Goal: Information Seeking & Learning: Learn about a topic

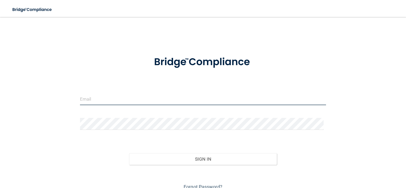
click at [117, 102] on input "email" at bounding box center [203, 99] width 246 height 12
type input "[PERSON_NAME][EMAIL_ADDRESS][DOMAIN_NAME]"
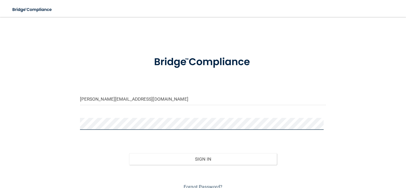
scroll to position [24, 0]
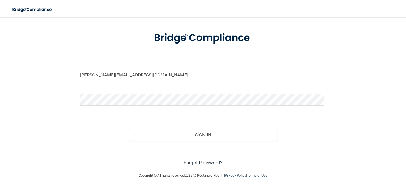
click at [205, 161] on link "Forgot Password?" at bounding box center [202, 163] width 39 height 6
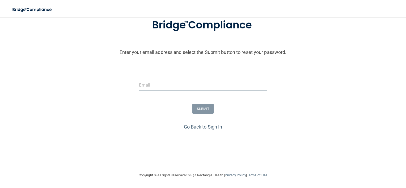
click at [164, 88] on input "email" at bounding box center [203, 85] width 128 height 12
type input "[PERSON_NAME][EMAIL_ADDRESS][DOMAIN_NAME]"
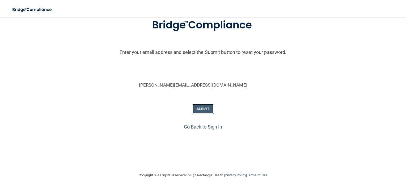
click at [204, 111] on button "SUBMIT" at bounding box center [202, 109] width 21 height 10
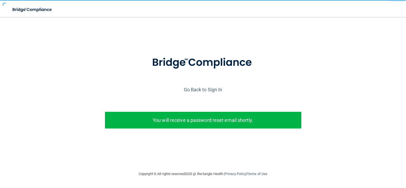
scroll to position [0, 0]
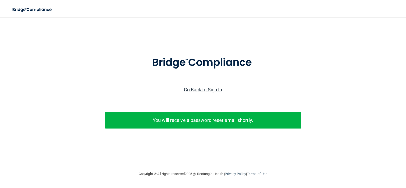
drag, startPoint x: 205, startPoint y: 90, endPoint x: 194, endPoint y: 87, distance: 11.3
click at [194, 87] on link "Go Back to Sign In" at bounding box center [203, 90] width 38 height 6
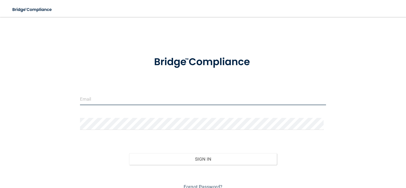
click at [155, 101] on input "email" at bounding box center [203, 99] width 246 height 12
type input "[PERSON_NAME][EMAIL_ADDRESS][DOMAIN_NAME]"
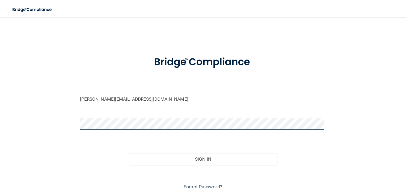
click at [129, 153] on button "Sign In" at bounding box center [203, 159] width 148 height 12
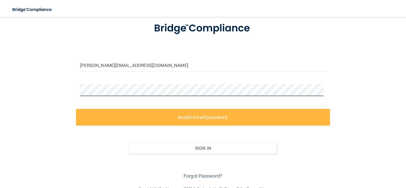
scroll to position [40, 0]
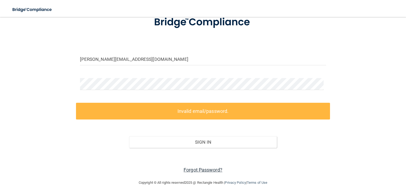
click at [209, 168] on link "Forgot Password?" at bounding box center [202, 170] width 39 height 6
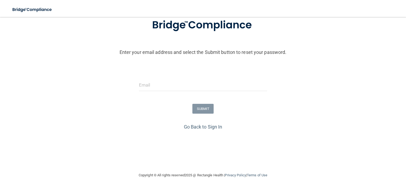
scroll to position [30, 0]
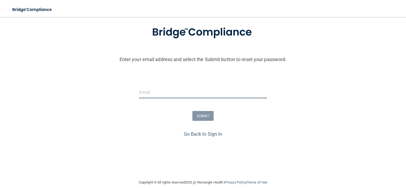
click at [186, 92] on input "email" at bounding box center [203, 92] width 128 height 12
type input "[PERSON_NAME][EMAIL_ADDRESS][DOMAIN_NAME]"
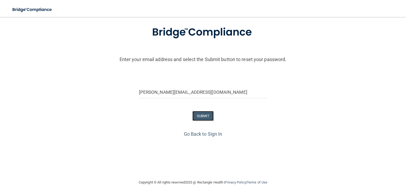
click at [197, 117] on button "SUBMIT" at bounding box center [202, 116] width 21 height 10
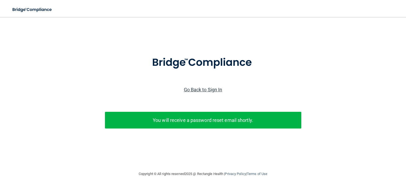
click at [200, 91] on link "Go Back to Sign In" at bounding box center [203, 90] width 38 height 6
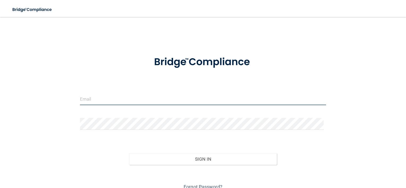
click at [130, 100] on input "email" at bounding box center [203, 99] width 246 height 12
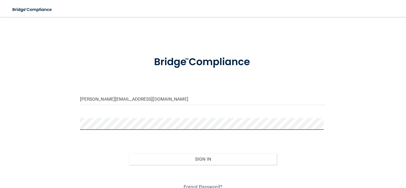
click at [129, 153] on button "Sign In" at bounding box center [203, 159] width 148 height 12
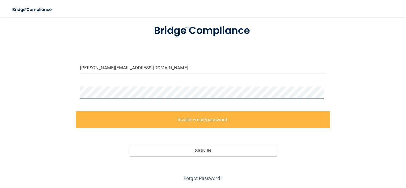
scroll to position [34, 0]
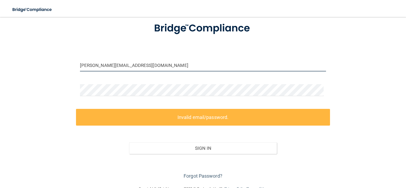
click at [166, 69] on input "[PERSON_NAME][EMAIL_ADDRESS][DOMAIN_NAME]" at bounding box center [203, 65] width 246 height 12
click at [145, 66] on input "[PERSON_NAME][EMAIL_ADDRESS][DOMAIN_NAME]" at bounding box center [203, 65] width 246 height 12
click at [43, 86] on div "ashley@hollidayortho.com Invalid email/password. You don't have permission to a…" at bounding box center [203, 85] width 384 height 192
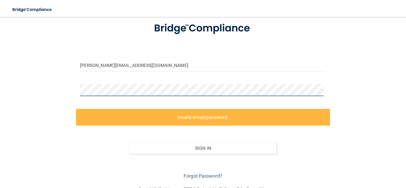
scroll to position [24, 0]
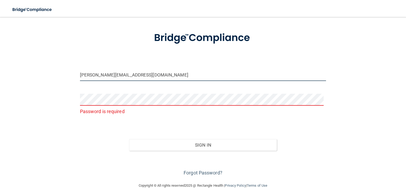
click at [143, 72] on input "[PERSON_NAME][EMAIL_ADDRESS][DOMAIN_NAME]" at bounding box center [203, 75] width 246 height 12
click at [53, 75] on div "ashley@hollidayortho.com Password is required Invalid email/password. You don't…" at bounding box center [203, 87] width 384 height 179
click at [123, 75] on input "[PERSON_NAME][EMAIL_ADDRESS][DOMAIN_NAME]" at bounding box center [203, 75] width 246 height 12
type input "ashley@hollidayorthodontics.com"
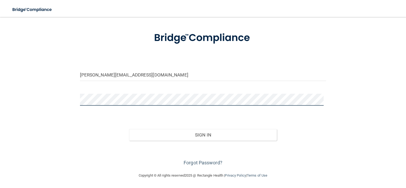
click at [129, 129] on button "Sign In" at bounding box center [203, 135] width 148 height 12
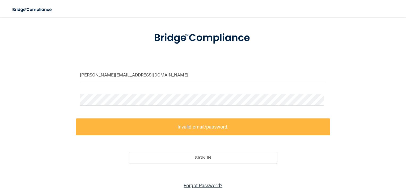
click at [208, 186] on link "Forgot Password?" at bounding box center [202, 186] width 39 height 6
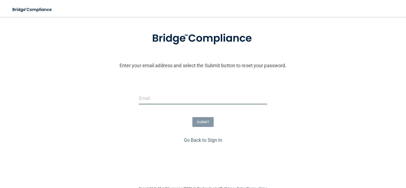
click at [195, 100] on input "email" at bounding box center [203, 98] width 128 height 12
type input "ashley@hollidayorthodontics.com"
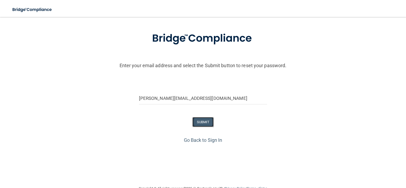
click at [203, 122] on button "SUBMIT" at bounding box center [202, 122] width 21 height 10
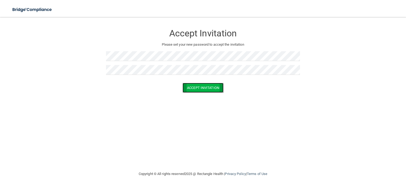
click at [195, 88] on button "Accept Invitation" at bounding box center [202, 88] width 41 height 10
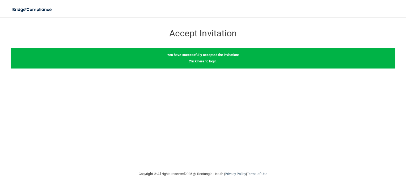
click at [205, 62] on link "Click here to login" at bounding box center [202, 61] width 28 height 4
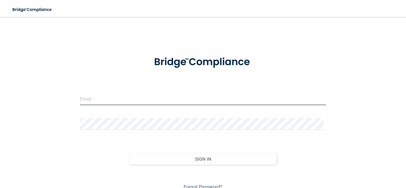
click at [126, 101] on input "email" at bounding box center [203, 99] width 246 height 12
type input "[PERSON_NAME][EMAIL_ADDRESS][DOMAIN_NAME]"
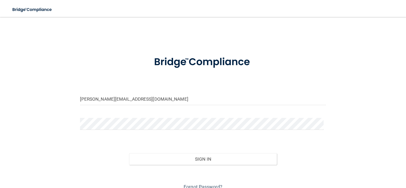
click at [198, 165] on div "Forgot Password?" at bounding box center [203, 178] width 254 height 27
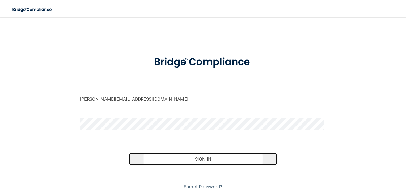
click at [201, 160] on button "Sign In" at bounding box center [203, 159] width 148 height 12
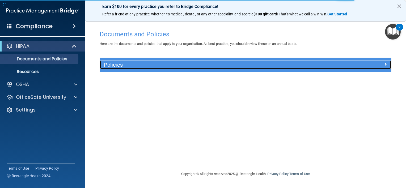
click at [249, 63] on h5 "Policies" at bounding box center [209, 65] width 210 height 6
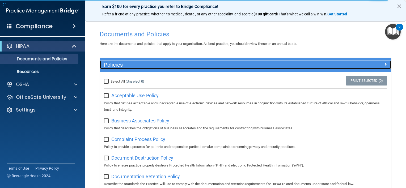
click at [249, 63] on h5 "Policies" at bounding box center [209, 65] width 210 height 6
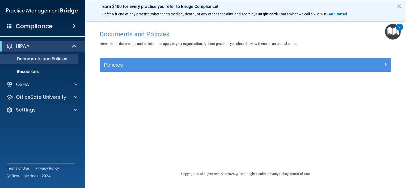
click at [392, 31] on img "Open Resource Center, 2 new notifications" at bounding box center [393, 32] width 16 height 16
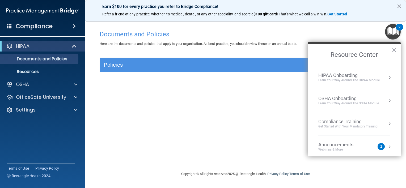
click at [216, 127] on div "Documents and Policies Here are the documents and policies that apply to your o…" at bounding box center [245, 99] width 299 height 143
click at [79, 83] on div at bounding box center [74, 84] width 13 height 6
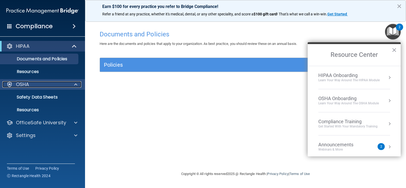
click at [79, 83] on div at bounding box center [74, 84] width 13 height 6
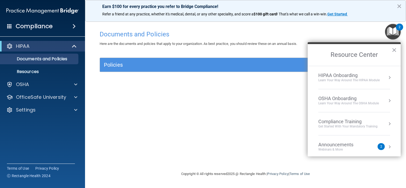
click at [138, 107] on div "Documents and Policies Here are the documents and policies that apply to your o…" at bounding box center [245, 99] width 299 height 143
click at [70, 30] on div "Compliance" at bounding box center [42, 26] width 85 height 12
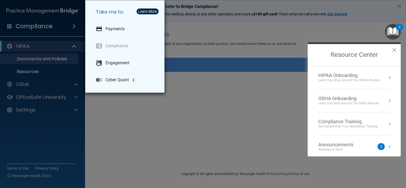
click at [123, 102] on div "Take me to: Payments Compliance Engagement Cyber Quant" at bounding box center [203, 94] width 406 height 188
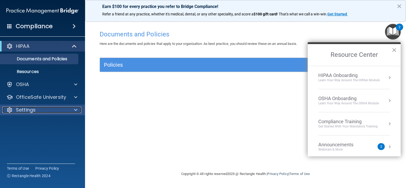
click at [64, 110] on div "Settings" at bounding box center [35, 110] width 66 height 6
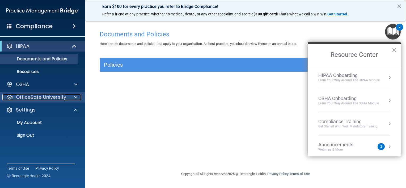
click at [73, 98] on div at bounding box center [74, 97] width 13 height 6
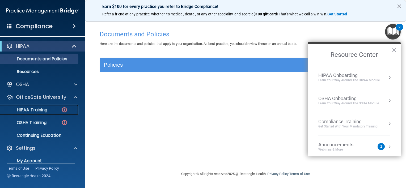
click at [39, 113] on link "HIPAA Training" at bounding box center [37, 110] width 84 height 11
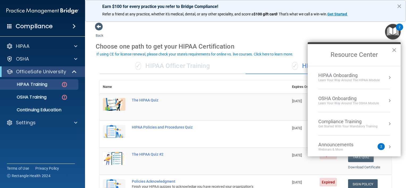
click at [392, 50] on button "×" at bounding box center [393, 50] width 5 height 8
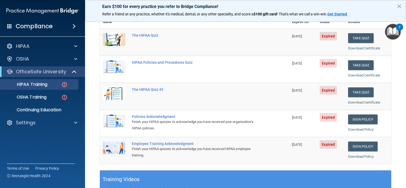
scroll to position [79, 0]
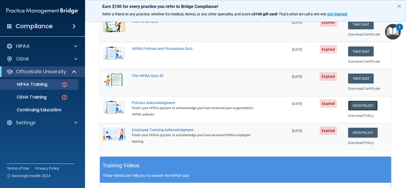
click at [355, 104] on link "Sign Policy" at bounding box center [362, 106] width 29 height 10
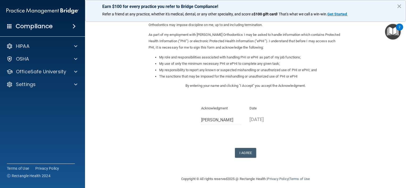
scroll to position [55, 0]
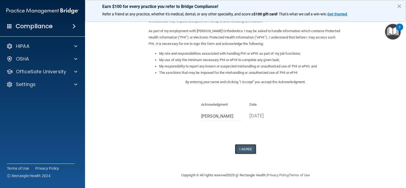
click at [249, 147] on button "I Agree" at bounding box center [245, 149] width 21 height 10
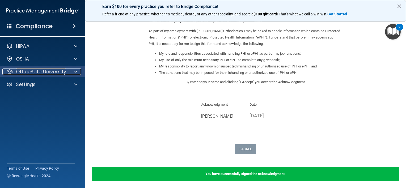
click at [75, 72] on span at bounding box center [75, 71] width 3 height 6
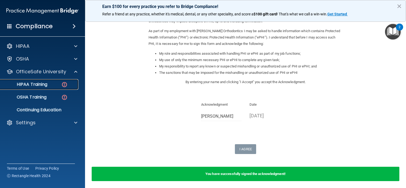
click at [45, 82] on p "HIPAA Training" at bounding box center [25, 84] width 44 height 5
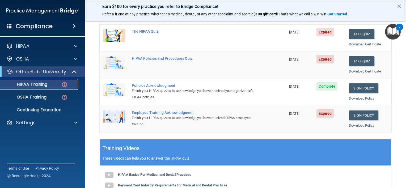
scroll to position [95, 0]
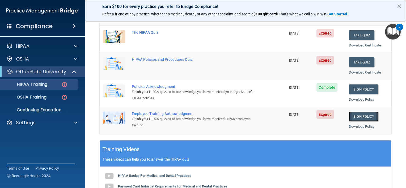
click at [363, 115] on link "Sign Policy" at bounding box center [363, 116] width 29 height 10
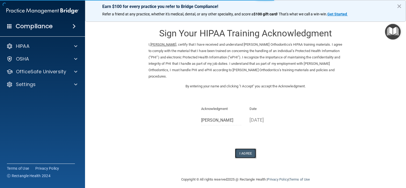
click at [247, 149] on button "I Agree" at bounding box center [245, 153] width 21 height 10
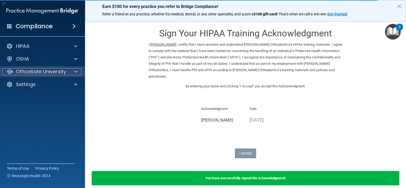
click at [73, 71] on div at bounding box center [74, 71] width 13 height 6
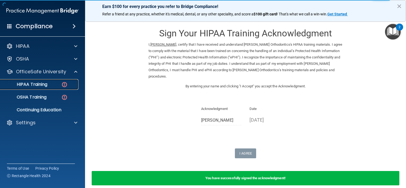
click at [53, 86] on div "HIPAA Training" at bounding box center [39, 84] width 72 height 5
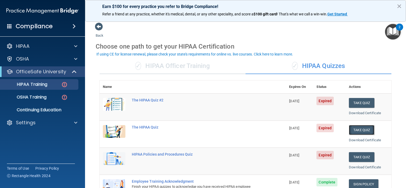
click at [354, 128] on button "Take Quiz" at bounding box center [361, 130] width 25 height 10
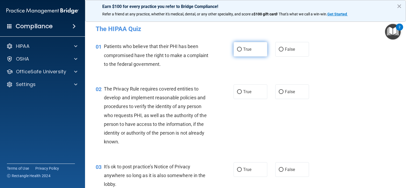
click at [240, 50] on label "True" at bounding box center [250, 49] width 34 height 15
click at [240, 50] on input "True" at bounding box center [239, 50] width 5 height 4
radio input "true"
click at [244, 86] on label "True" at bounding box center [250, 91] width 34 height 15
click at [242, 90] on input "True" at bounding box center [239, 92] width 5 height 4
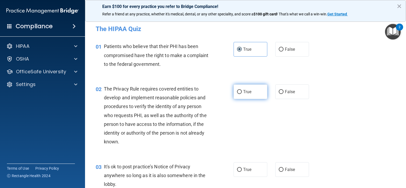
radio input "true"
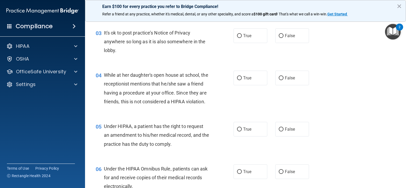
scroll to position [124, 0]
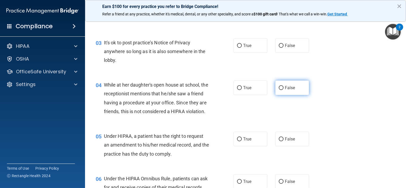
click at [290, 88] on span "False" at bounding box center [290, 87] width 10 height 5
click at [283, 88] on input "False" at bounding box center [280, 88] width 5 height 4
radio input "true"
click at [285, 44] on span "False" at bounding box center [290, 45] width 10 height 5
click at [283, 44] on input "False" at bounding box center [280, 46] width 5 height 4
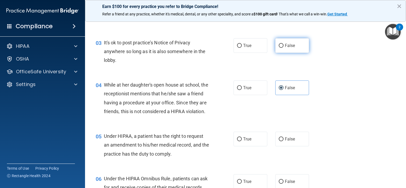
radio input "true"
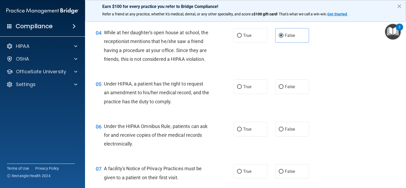
scroll to position [174, 0]
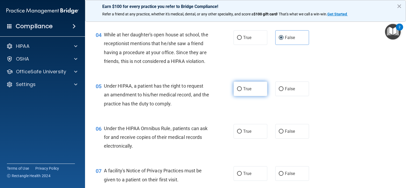
click at [253, 95] on label "True" at bounding box center [250, 88] width 34 height 15
click at [242, 91] on input "True" at bounding box center [239, 89] width 5 height 4
radio input "true"
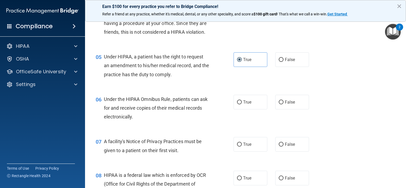
scroll to position [215, 0]
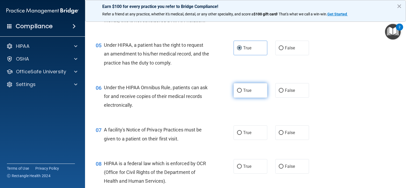
click at [244, 93] on span "True" at bounding box center [247, 90] width 8 height 5
click at [242, 93] on input "True" at bounding box center [239, 91] width 5 height 4
radio input "true"
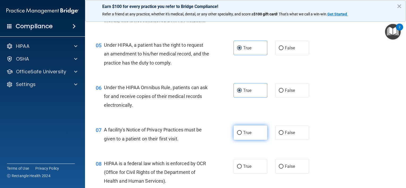
click at [238, 140] on label "True" at bounding box center [250, 132] width 34 height 15
click at [238, 135] on input "True" at bounding box center [239, 133] width 5 height 4
radio input "true"
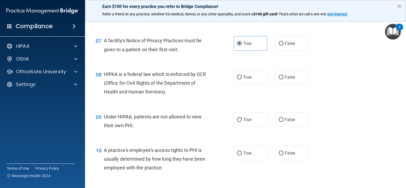
scroll to position [306, 0]
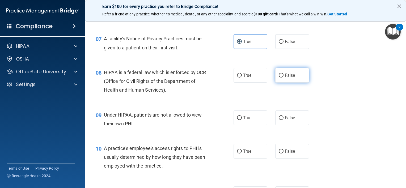
click at [285, 83] on label "False" at bounding box center [292, 75] width 34 height 15
click at [283, 78] on input "False" at bounding box center [280, 76] width 5 height 4
radio input "true"
click at [293, 124] on label "False" at bounding box center [292, 117] width 34 height 15
click at [283, 120] on input "False" at bounding box center [280, 118] width 5 height 4
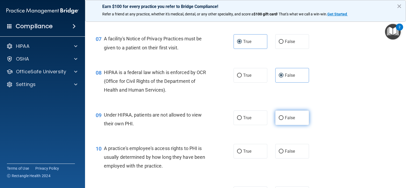
radio input "true"
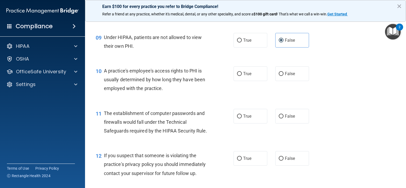
scroll to position [385, 0]
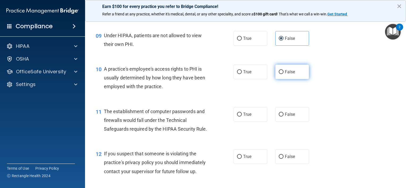
click at [281, 79] on label "False" at bounding box center [292, 71] width 34 height 15
click at [281, 74] on input "False" at bounding box center [280, 72] width 5 height 4
radio input "true"
click at [240, 121] on label "True" at bounding box center [250, 114] width 34 height 15
click at [240, 117] on input "True" at bounding box center [239, 115] width 5 height 4
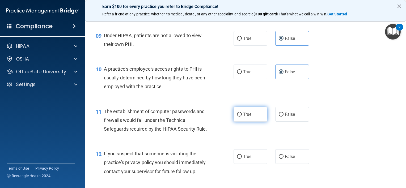
radio input "true"
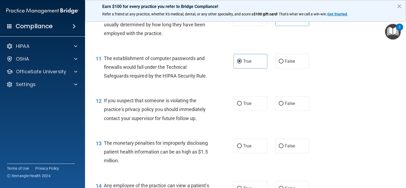
scroll to position [449, 0]
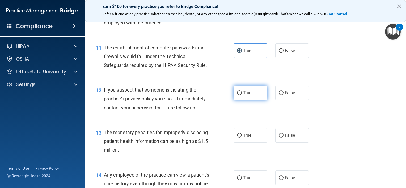
click at [243, 95] on span "True" at bounding box center [247, 92] width 8 height 5
click at [241, 95] on input "True" at bounding box center [239, 93] width 5 height 4
radio input "true"
click at [284, 143] on label "False" at bounding box center [292, 135] width 34 height 15
click at [283, 137] on input "False" at bounding box center [280, 136] width 5 height 4
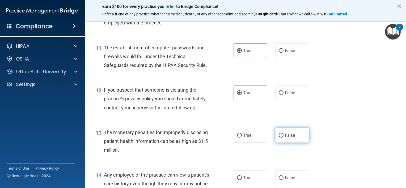
radio input "true"
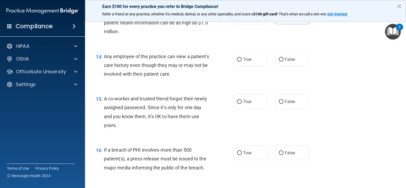
scroll to position [560, 0]
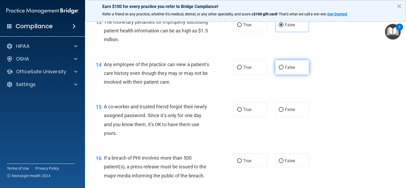
click at [286, 75] on label "False" at bounding box center [292, 67] width 34 height 15
click at [283, 70] on input "False" at bounding box center [280, 68] width 5 height 4
radio input "true"
click at [285, 117] on label "False" at bounding box center [292, 109] width 34 height 15
click at [283, 112] on input "False" at bounding box center [280, 110] width 5 height 4
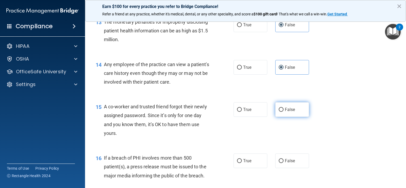
radio input "true"
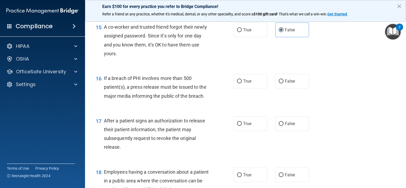
scroll to position [645, 0]
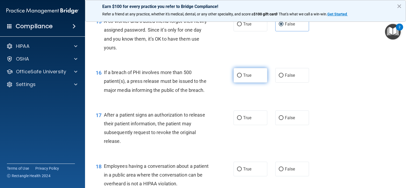
click at [252, 83] on label "True" at bounding box center [250, 75] width 34 height 15
click at [242, 78] on input "True" at bounding box center [239, 76] width 5 height 4
radio input "true"
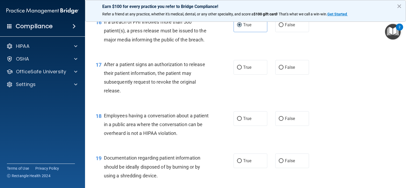
scroll to position [697, 0]
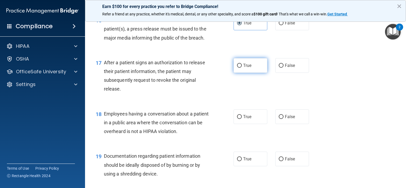
click at [252, 72] on label "True" at bounding box center [250, 65] width 34 height 15
click at [242, 68] on input "True" at bounding box center [239, 66] width 5 height 4
radio input "true"
click at [295, 122] on label "False" at bounding box center [292, 116] width 34 height 15
click at [283, 119] on input "False" at bounding box center [280, 117] width 5 height 4
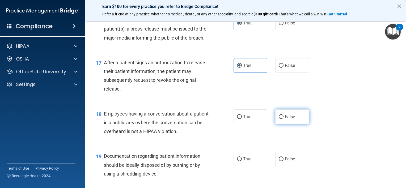
radio input "true"
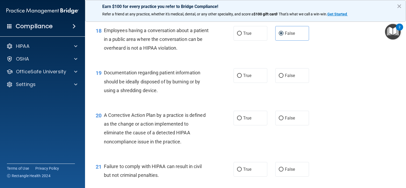
scroll to position [782, 0]
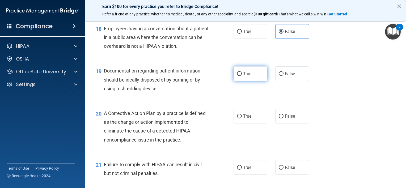
click at [250, 81] on label "True" at bounding box center [250, 73] width 34 height 15
click at [242, 76] on input "True" at bounding box center [239, 74] width 5 height 4
radio input "true"
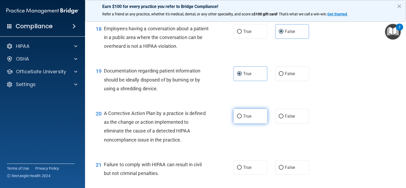
click at [250, 123] on label "True" at bounding box center [250, 116] width 34 height 15
click at [242, 118] on input "True" at bounding box center [239, 116] width 5 height 4
radio input "true"
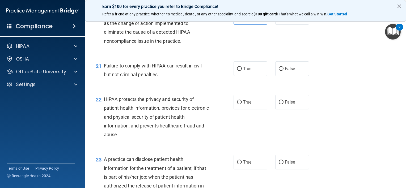
scroll to position [879, 0]
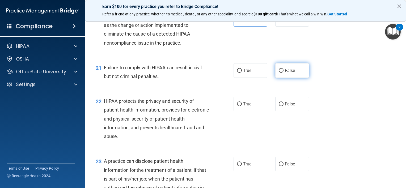
click at [297, 78] on label "False" at bounding box center [292, 70] width 34 height 15
click at [283, 73] on input "False" at bounding box center [280, 71] width 5 height 4
radio input "true"
click at [245, 111] on label "True" at bounding box center [250, 104] width 34 height 15
click at [242, 106] on input "True" at bounding box center [239, 104] width 5 height 4
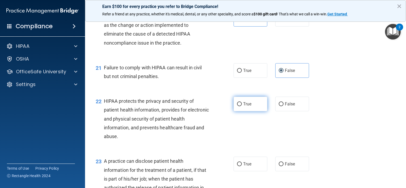
radio input "true"
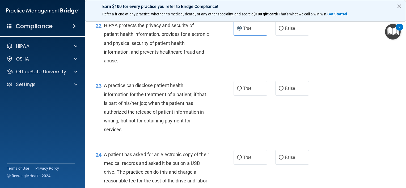
scroll to position [959, 0]
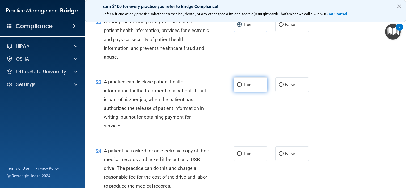
click at [247, 87] on span "True" at bounding box center [247, 84] width 8 height 5
click at [242, 87] on input "True" at bounding box center [239, 85] width 5 height 4
radio input "true"
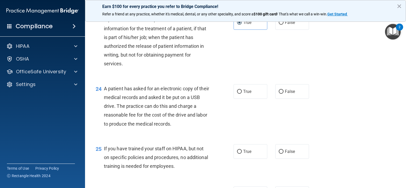
scroll to position [1019, 0]
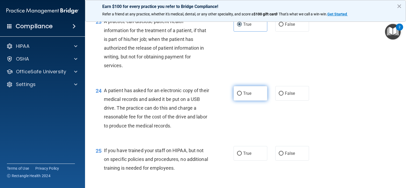
click at [244, 101] on label "True" at bounding box center [250, 93] width 34 height 15
click at [242, 96] on input "True" at bounding box center [239, 94] width 5 height 4
radio input "true"
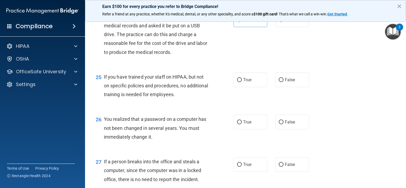
scroll to position [1095, 0]
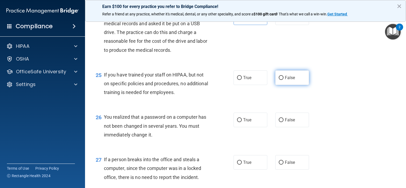
click at [293, 83] on label "False" at bounding box center [292, 77] width 34 height 15
click at [283, 80] on input "False" at bounding box center [280, 78] width 5 height 4
radio input "true"
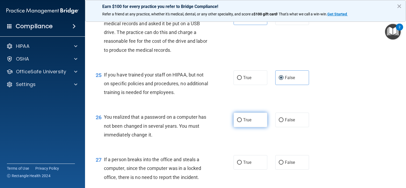
click at [242, 127] on label "True" at bounding box center [250, 120] width 34 height 15
click at [242, 122] on input "True" at bounding box center [239, 120] width 5 height 4
radio input "true"
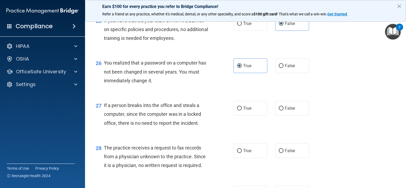
scroll to position [1151, 0]
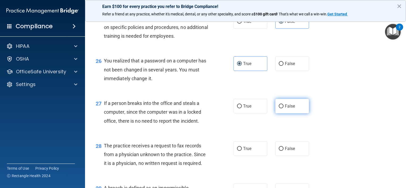
click at [281, 113] on label "False" at bounding box center [292, 106] width 34 height 15
click at [281, 108] on input "False" at bounding box center [280, 106] width 5 height 4
radio input "true"
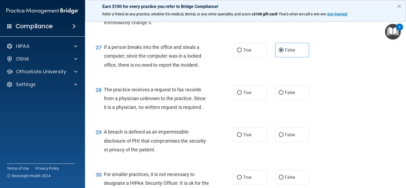
scroll to position [1209, 0]
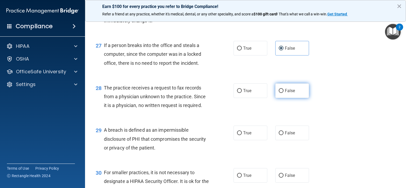
click at [288, 93] on span "False" at bounding box center [290, 90] width 10 height 5
click at [283, 93] on input "False" at bounding box center [280, 91] width 5 height 4
radio input "true"
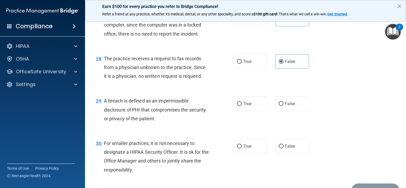
scroll to position [1252, 0]
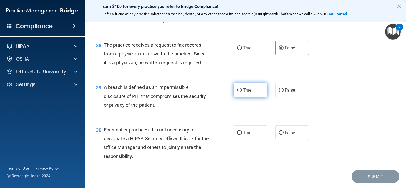
click at [257, 97] on label "True" at bounding box center [250, 90] width 34 height 15
click at [242, 92] on input "True" at bounding box center [239, 90] width 5 height 4
radio input "true"
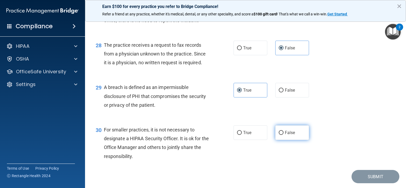
click at [286, 140] on label "False" at bounding box center [292, 132] width 34 height 15
click at [283, 135] on input "False" at bounding box center [280, 133] width 5 height 4
radio input "true"
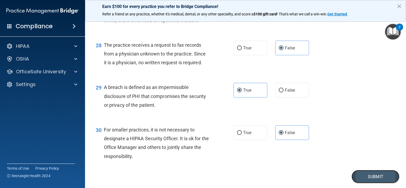
click at [372, 183] on button "Submit" at bounding box center [375, 177] width 48 height 14
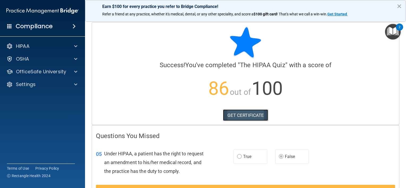
click at [248, 116] on link "GET CERTIFICATE" at bounding box center [245, 115] width 45 height 12
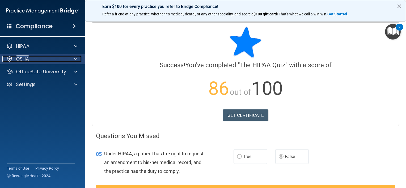
click at [54, 59] on div "OSHA" at bounding box center [35, 59] width 66 height 6
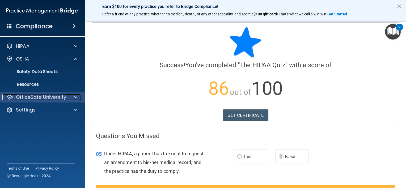
click at [53, 98] on p "OfficeSafe University" at bounding box center [41, 97] width 50 height 6
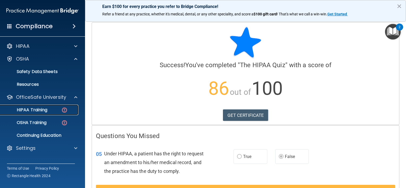
click at [51, 109] on div "HIPAA Training" at bounding box center [39, 109] width 72 height 5
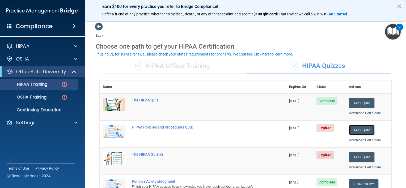
click at [363, 131] on button "Take Quiz" at bounding box center [361, 130] width 25 height 10
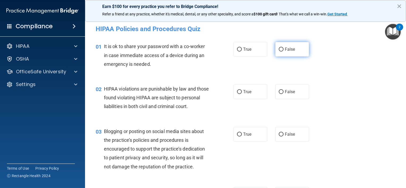
click at [285, 50] on span "False" at bounding box center [290, 49] width 10 height 5
click at [283, 50] on input "False" at bounding box center [280, 50] width 5 height 4
radio input "true"
click at [283, 97] on label "False" at bounding box center [292, 91] width 34 height 15
click at [283, 94] on input "False" at bounding box center [280, 92] width 5 height 4
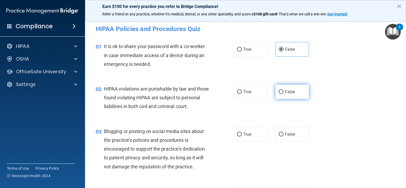
radio input "true"
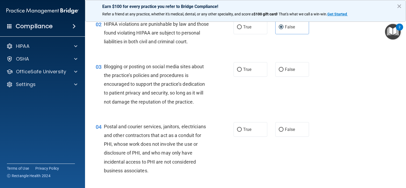
scroll to position [73, 0]
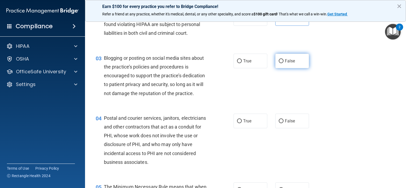
click at [284, 67] on label "False" at bounding box center [292, 61] width 34 height 15
click at [283, 63] on input "False" at bounding box center [280, 61] width 5 height 4
radio input "true"
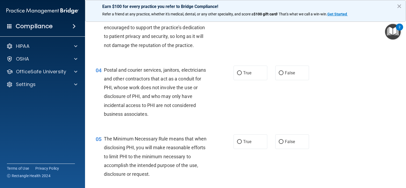
scroll to position [130, 0]
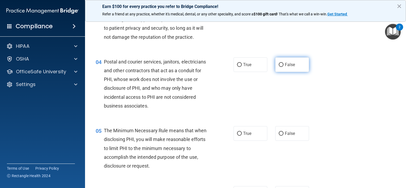
click at [289, 72] on label "False" at bounding box center [292, 64] width 34 height 15
click at [283, 67] on input "False" at bounding box center [280, 65] width 5 height 4
radio input "true"
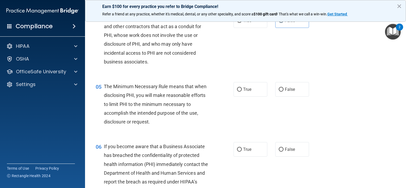
scroll to position [196, 0]
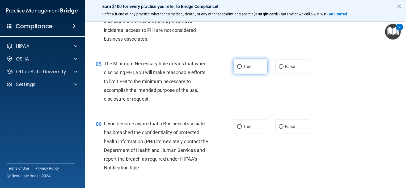
click at [251, 74] on label "True" at bounding box center [250, 66] width 34 height 15
click at [242, 69] on input "True" at bounding box center [239, 67] width 5 height 4
radio input "true"
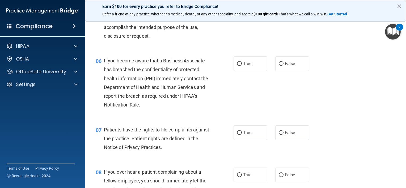
scroll to position [266, 0]
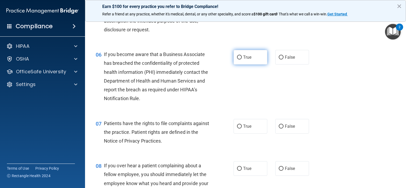
click at [246, 64] on label "True" at bounding box center [250, 57] width 34 height 15
click at [242, 59] on input "True" at bounding box center [239, 57] width 5 height 4
radio input "true"
click at [236, 132] on label "True" at bounding box center [250, 126] width 34 height 15
click at [237, 128] on input "True" at bounding box center [239, 126] width 5 height 4
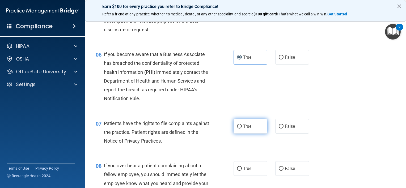
radio input "true"
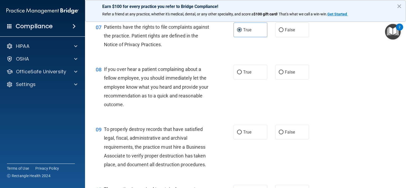
scroll to position [372, 0]
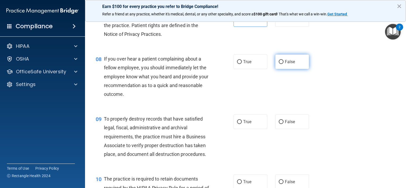
click at [295, 69] on label "False" at bounding box center [292, 61] width 34 height 15
click at [283, 64] on input "False" at bounding box center [280, 62] width 5 height 4
radio input "true"
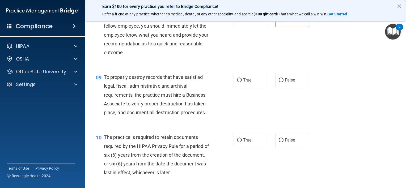
scroll to position [412, 0]
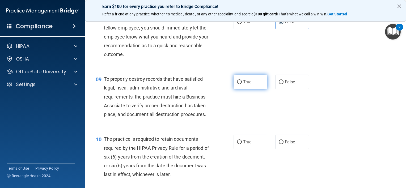
click at [255, 89] on label "True" at bounding box center [250, 82] width 34 height 15
click at [242, 84] on input "True" at bounding box center [239, 82] width 5 height 4
radio input "true"
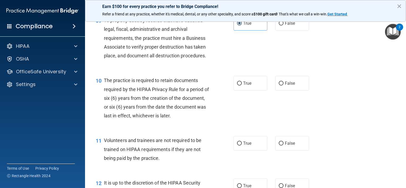
scroll to position [475, 0]
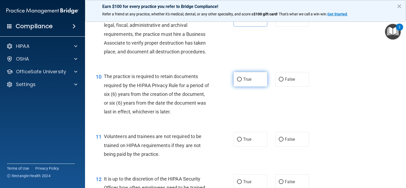
click at [242, 87] on label "True" at bounding box center [250, 79] width 34 height 15
click at [242, 81] on input "True" at bounding box center [239, 80] width 5 height 4
radio input "true"
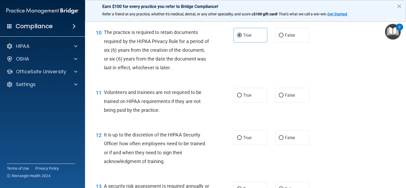
scroll to position [525, 0]
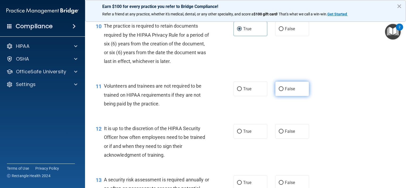
click at [291, 91] on span "False" at bounding box center [290, 88] width 10 height 5
click at [283, 91] on input "False" at bounding box center [280, 89] width 5 height 4
radio input "true"
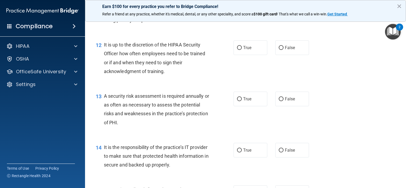
scroll to position [613, 0]
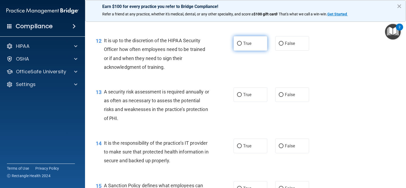
click at [243, 46] on span "True" at bounding box center [247, 43] width 8 height 5
click at [241, 46] on input "True" at bounding box center [239, 44] width 5 height 4
radio input "true"
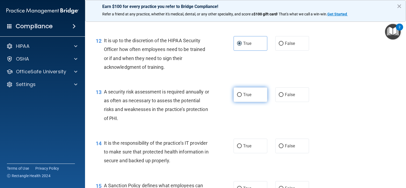
click at [243, 97] on span "True" at bounding box center [247, 94] width 8 height 5
click at [242, 97] on input "True" at bounding box center [239, 95] width 5 height 4
radio input "true"
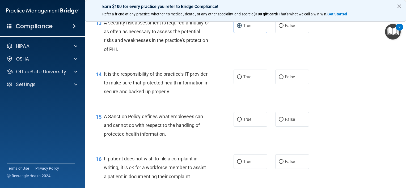
scroll to position [693, 0]
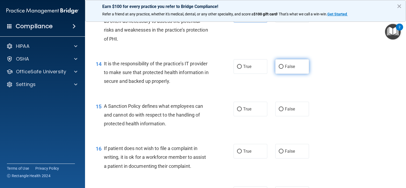
click at [285, 69] on span "False" at bounding box center [290, 66] width 10 height 5
click at [283, 69] on input "False" at bounding box center [280, 67] width 5 height 4
radio input "true"
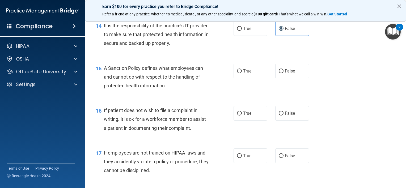
scroll to position [737, 0]
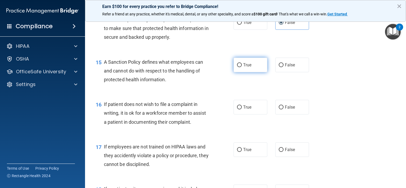
click at [251, 72] on label "True" at bounding box center [250, 65] width 34 height 15
click at [242, 67] on input "True" at bounding box center [239, 65] width 5 height 4
radio input "true"
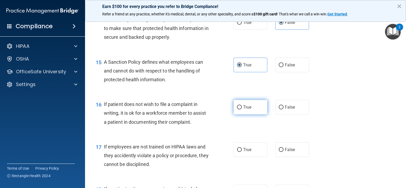
click at [241, 114] on label "True" at bounding box center [250, 107] width 34 height 15
click at [241, 109] on input "True" at bounding box center [239, 107] width 5 height 4
radio input "true"
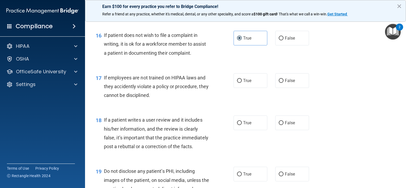
scroll to position [804, 0]
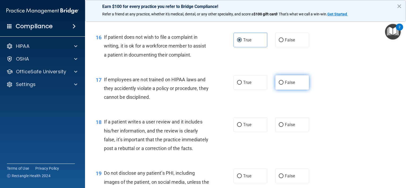
click at [295, 90] on label "False" at bounding box center [292, 82] width 34 height 15
click at [283, 85] on input "False" at bounding box center [280, 83] width 5 height 4
radio input "true"
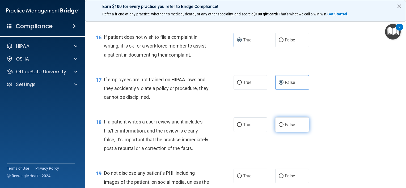
click at [285, 127] on span "False" at bounding box center [290, 124] width 10 height 5
click at [283, 127] on input "False" at bounding box center [280, 125] width 5 height 4
radio input "true"
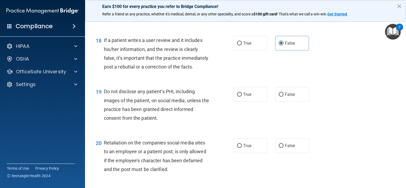
scroll to position [889, 0]
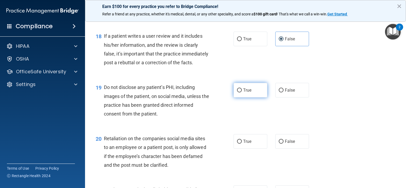
click at [243, 93] on span "True" at bounding box center [247, 90] width 8 height 5
click at [241, 92] on input "True" at bounding box center [239, 90] width 5 height 4
radio input "true"
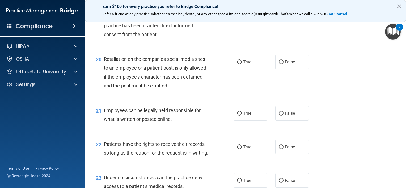
scroll to position [971, 0]
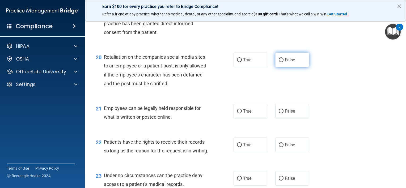
click at [294, 67] on label "False" at bounding box center [292, 60] width 34 height 15
click at [283, 62] on input "False" at bounding box center [280, 60] width 5 height 4
radio input "true"
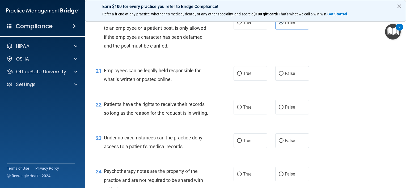
scroll to position [1013, 0]
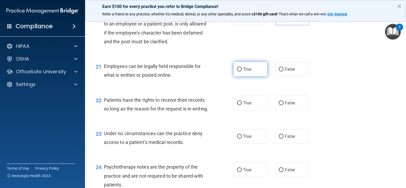
click at [247, 76] on label "True" at bounding box center [250, 69] width 34 height 15
click at [242, 71] on input "True" at bounding box center [239, 69] width 5 height 4
radio input "true"
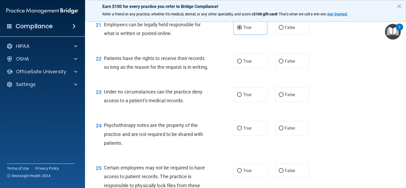
scroll to position [1052, 0]
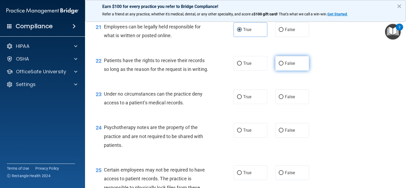
click at [285, 66] on span "False" at bounding box center [290, 63] width 10 height 5
click at [283, 66] on input "False" at bounding box center [280, 64] width 5 height 4
radio input "true"
click at [285, 104] on label "False" at bounding box center [292, 96] width 34 height 15
click at [283, 99] on input "False" at bounding box center [280, 97] width 5 height 4
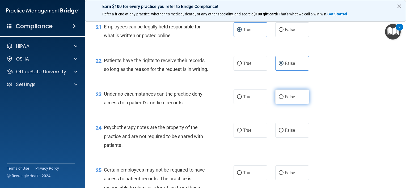
radio input "true"
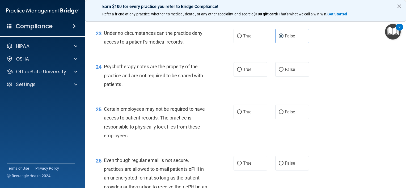
scroll to position [1120, 0]
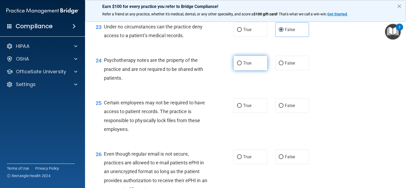
click at [261, 70] on label "True" at bounding box center [250, 63] width 34 height 15
click at [242, 65] on input "True" at bounding box center [239, 63] width 5 height 4
radio input "true"
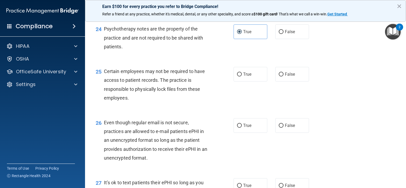
scroll to position [1159, 0]
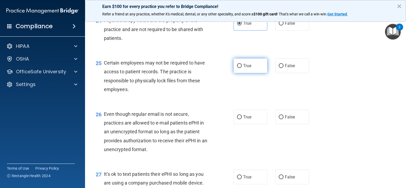
click at [253, 73] on label "True" at bounding box center [250, 65] width 34 height 15
click at [242, 68] on input "True" at bounding box center [239, 66] width 5 height 4
radio input "true"
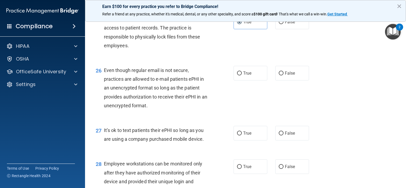
scroll to position [1205, 0]
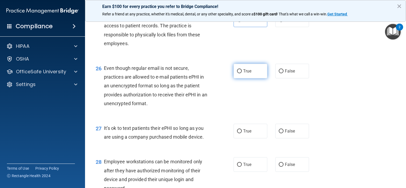
click at [258, 78] on label "True" at bounding box center [250, 71] width 34 height 15
click at [242, 73] on input "True" at bounding box center [239, 71] width 5 height 4
radio input "true"
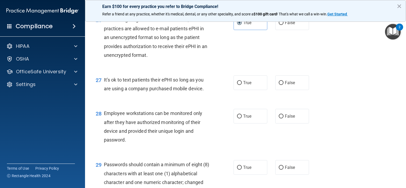
scroll to position [1255, 0]
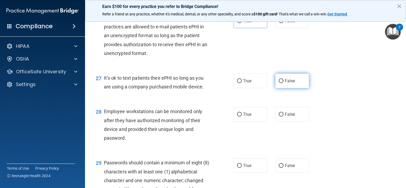
click at [289, 83] on span "False" at bounding box center [290, 80] width 10 height 5
click at [283, 83] on input "False" at bounding box center [280, 81] width 5 height 4
radio input "true"
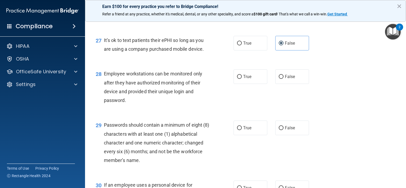
scroll to position [1293, 0]
click at [281, 84] on label "False" at bounding box center [292, 76] width 34 height 15
click at [281, 79] on input "False" at bounding box center [280, 77] width 5 height 4
radio input "true"
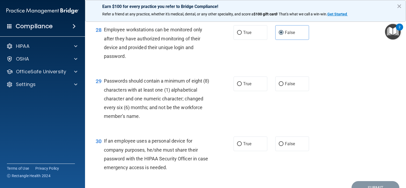
scroll to position [1339, 0]
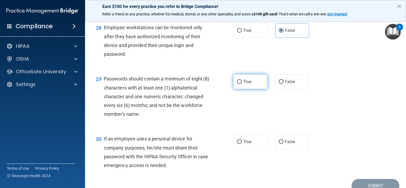
click at [255, 89] on label "True" at bounding box center [250, 81] width 34 height 15
click at [242, 84] on input "True" at bounding box center [239, 82] width 5 height 4
radio input "true"
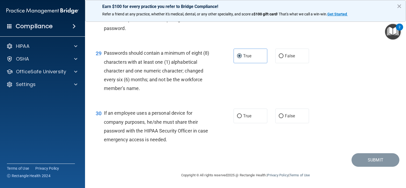
scroll to position [1392, 0]
click at [278, 114] on input "False" at bounding box center [280, 116] width 5 height 4
radio input "true"
click at [364, 162] on button "Submit" at bounding box center [375, 160] width 48 height 14
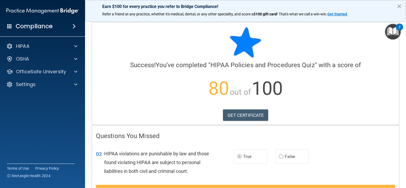
click at [399, 7] on button "×" at bounding box center [398, 6] width 5 height 8
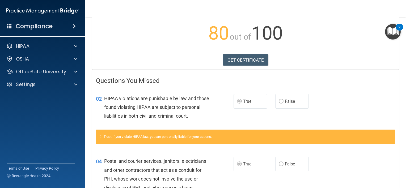
scroll to position [36, 0]
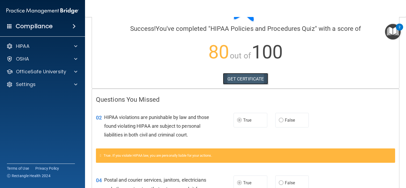
click at [234, 82] on link "GET CERTIFICATE" at bounding box center [245, 79] width 45 height 12
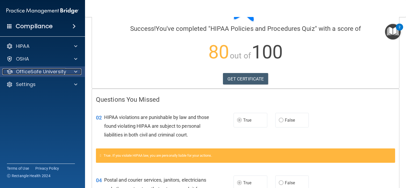
click at [46, 70] on p "OfficeSafe University" at bounding box center [41, 71] width 50 height 6
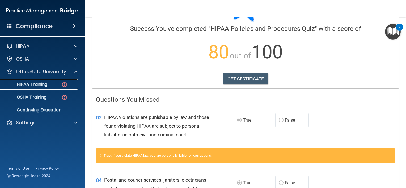
click at [46, 86] on p "HIPAA Training" at bounding box center [25, 84] width 44 height 5
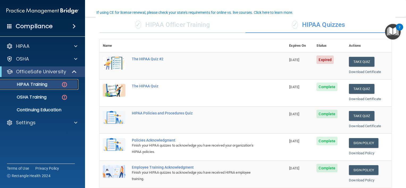
scroll to position [40, 0]
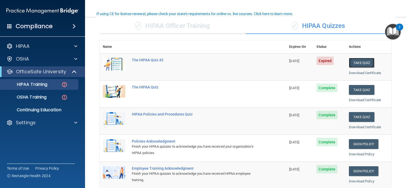
click at [359, 63] on button "Take Quiz" at bounding box center [361, 63] width 25 height 10
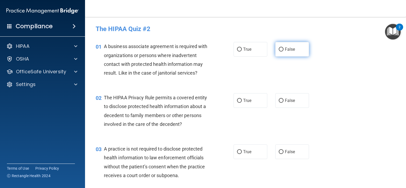
click at [285, 48] on span "False" at bounding box center [290, 49] width 10 height 5
click at [283, 48] on input "False" at bounding box center [280, 50] width 5 height 4
radio input "true"
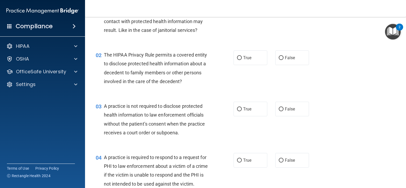
scroll to position [45, 0]
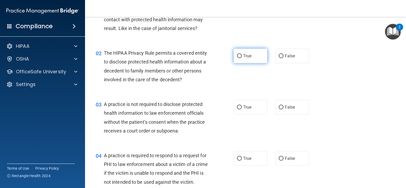
click at [253, 56] on label "True" at bounding box center [250, 56] width 34 height 15
click at [242, 56] on input "True" at bounding box center [239, 56] width 5 height 4
radio input "true"
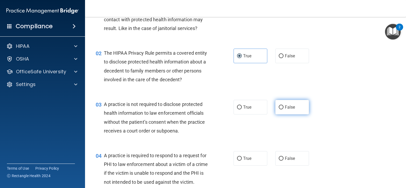
click at [285, 106] on span "False" at bounding box center [290, 107] width 10 height 5
click at [283, 106] on input "False" at bounding box center [280, 107] width 5 height 4
radio input "true"
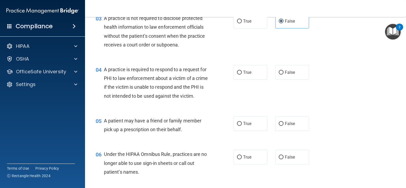
scroll to position [138, 0]
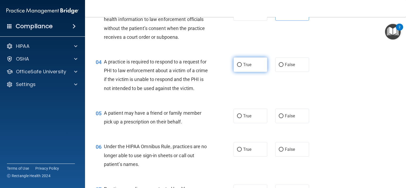
click at [244, 67] on label "True" at bounding box center [250, 64] width 34 height 15
click at [242, 67] on input "True" at bounding box center [239, 65] width 5 height 4
radio input "true"
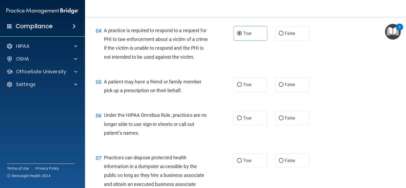
scroll to position [174, 0]
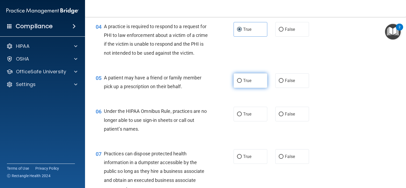
click at [243, 88] on label "True" at bounding box center [250, 80] width 34 height 15
click at [242, 83] on input "True" at bounding box center [239, 81] width 5 height 4
radio input "true"
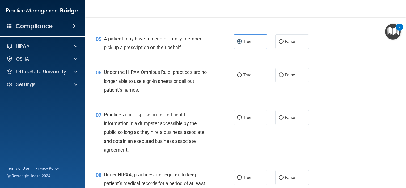
scroll to position [214, 0]
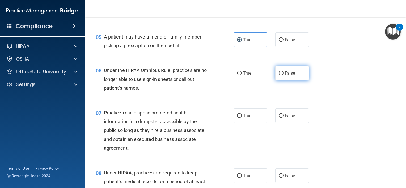
click at [282, 80] on label "False" at bounding box center [292, 73] width 34 height 15
click at [282, 75] on input "False" at bounding box center [280, 73] width 5 height 4
radio input "true"
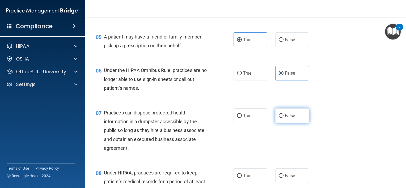
click at [288, 118] on span "False" at bounding box center [290, 115] width 10 height 5
click at [283, 118] on input "False" at bounding box center [280, 116] width 5 height 4
radio input "true"
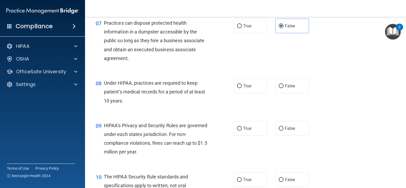
scroll to position [306, 0]
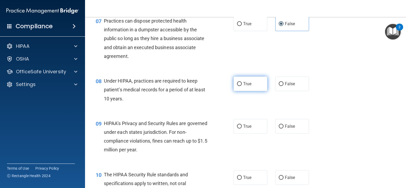
click at [250, 89] on label "True" at bounding box center [250, 83] width 34 height 15
click at [242, 86] on input "True" at bounding box center [239, 84] width 5 height 4
radio input "true"
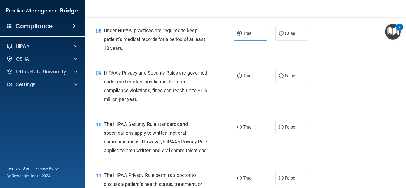
scroll to position [361, 0]
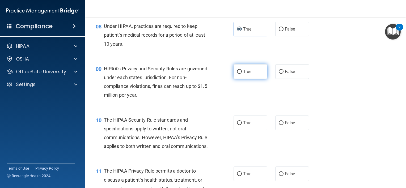
click at [243, 74] on span "True" at bounding box center [247, 71] width 8 height 5
click at [242, 74] on input "True" at bounding box center [239, 72] width 5 height 4
radio input "true"
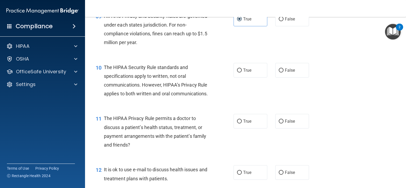
scroll to position [417, 0]
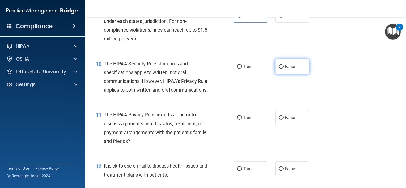
click at [289, 69] on span "False" at bounding box center [290, 66] width 10 height 5
click at [283, 69] on input "False" at bounding box center [280, 67] width 5 height 4
radio input "true"
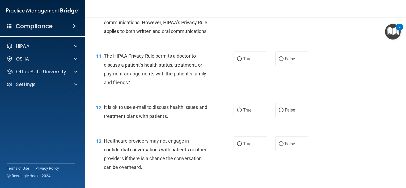
scroll to position [478, 0]
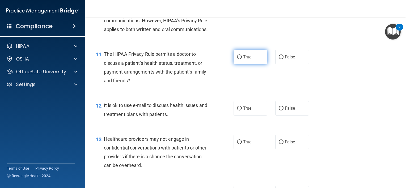
click at [240, 64] on label "True" at bounding box center [250, 57] width 34 height 15
click at [240, 59] on input "True" at bounding box center [239, 57] width 5 height 4
radio input "true"
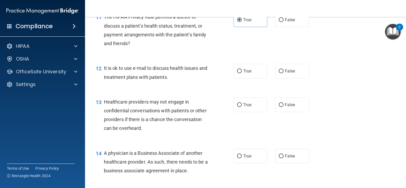
scroll to position [527, 0]
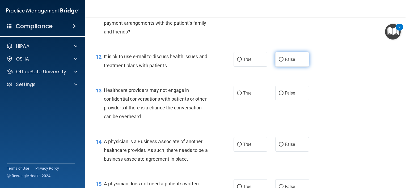
click at [281, 67] on label "False" at bounding box center [292, 59] width 34 height 15
click at [281, 62] on input "False" at bounding box center [280, 60] width 5 height 4
radio input "true"
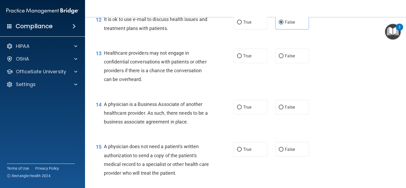
scroll to position [571, 0]
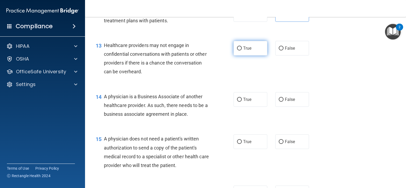
click at [255, 55] on label "True" at bounding box center [250, 48] width 34 height 15
click at [242, 50] on input "True" at bounding box center [239, 48] width 5 height 4
radio input "true"
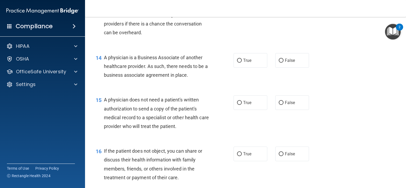
scroll to position [614, 0]
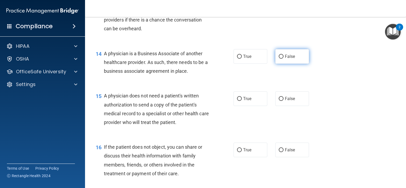
click at [293, 64] on label "False" at bounding box center [292, 56] width 34 height 15
click at [283, 59] on input "False" at bounding box center [280, 57] width 5 height 4
radio input "true"
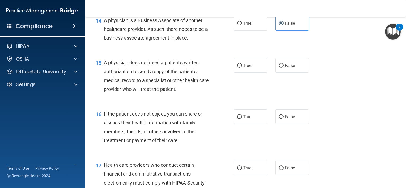
scroll to position [653, 0]
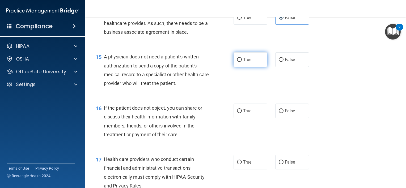
click at [252, 67] on label "True" at bounding box center [250, 59] width 34 height 15
click at [242, 62] on input "True" at bounding box center [239, 60] width 5 height 4
radio input "true"
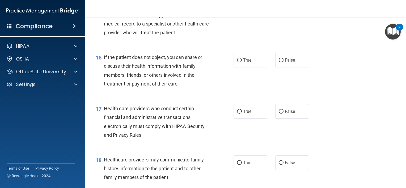
scroll to position [708, 0]
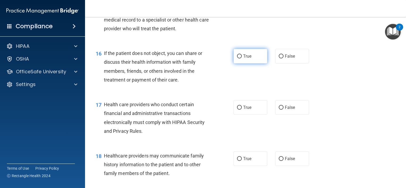
click at [246, 59] on span "True" at bounding box center [247, 56] width 8 height 5
click at [242, 58] on input "True" at bounding box center [239, 56] width 5 height 4
radio input "true"
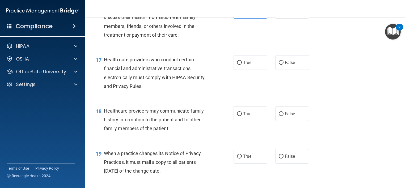
scroll to position [759, 0]
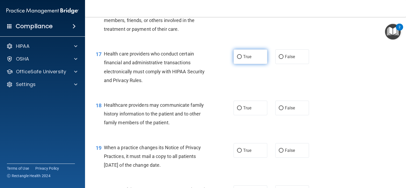
click at [236, 64] on label "True" at bounding box center [250, 56] width 34 height 15
click at [237, 59] on input "True" at bounding box center [239, 57] width 5 height 4
radio input "true"
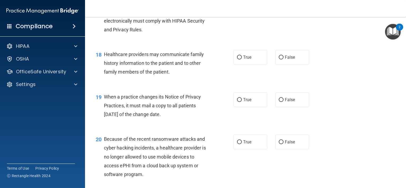
scroll to position [815, 0]
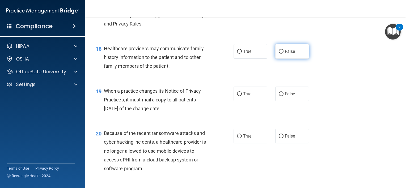
click at [280, 59] on label "False" at bounding box center [292, 51] width 34 height 15
click at [280, 54] on input "False" at bounding box center [280, 52] width 5 height 4
radio input "true"
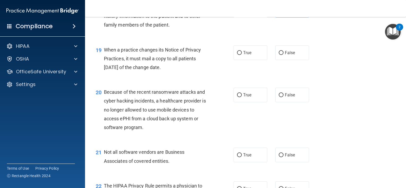
scroll to position [862, 0]
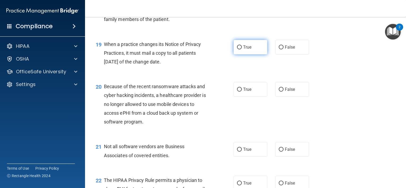
click at [240, 54] on label "True" at bounding box center [250, 47] width 34 height 15
click at [240, 49] on input "True" at bounding box center [239, 47] width 5 height 4
radio input "true"
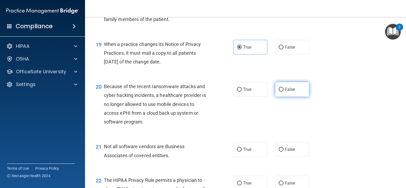
click at [275, 97] on label "False" at bounding box center [292, 89] width 34 height 15
click at [278, 92] on input "False" at bounding box center [280, 90] width 5 height 4
radio input "true"
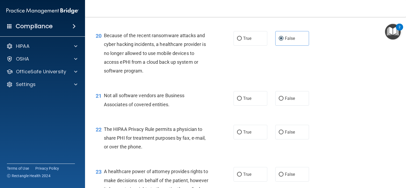
scroll to position [915, 0]
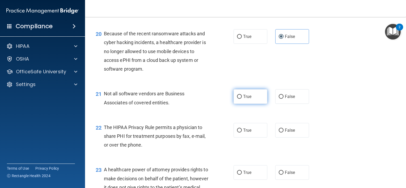
click at [240, 104] on label "True" at bounding box center [250, 96] width 34 height 15
click at [240, 99] on input "True" at bounding box center [239, 97] width 5 height 4
radio input "true"
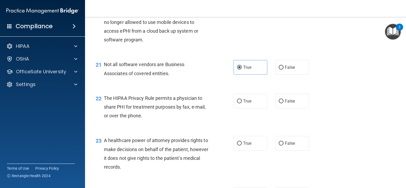
scroll to position [950, 0]
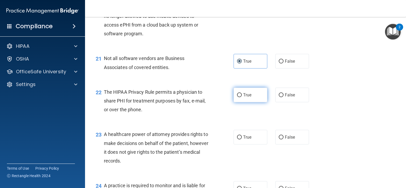
click at [243, 97] on span "True" at bounding box center [247, 94] width 8 height 5
click at [241, 97] on input "True" at bounding box center [239, 95] width 5 height 4
radio input "true"
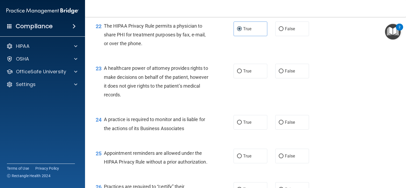
scroll to position [1020, 0]
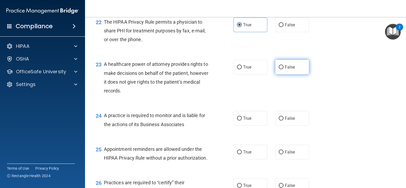
click at [289, 70] on span "False" at bounding box center [290, 66] width 10 height 5
click at [283, 69] on input "False" at bounding box center [280, 67] width 5 height 4
radio input "true"
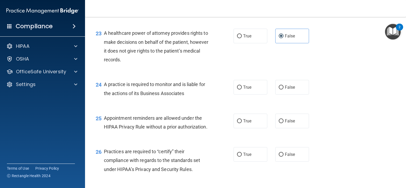
scroll to position [1055, 0]
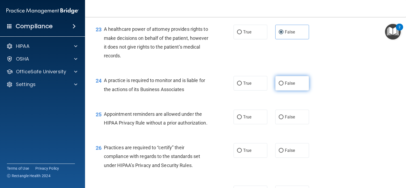
click at [285, 86] on span "False" at bounding box center [290, 83] width 10 height 5
click at [283, 85] on input "False" at bounding box center [280, 83] width 5 height 4
radio input "true"
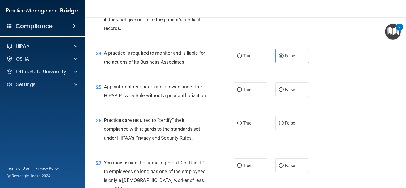
scroll to position [1090, 0]
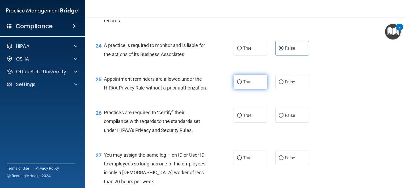
click at [249, 89] on label "True" at bounding box center [250, 82] width 34 height 15
click at [242, 84] on input "True" at bounding box center [239, 82] width 5 height 4
radio input "true"
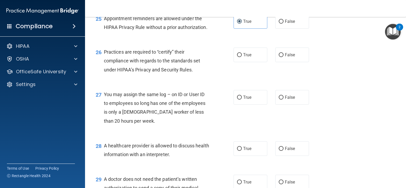
scroll to position [1153, 0]
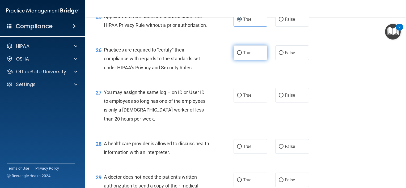
click at [237, 55] on input "True" at bounding box center [239, 53] width 5 height 4
radio input "true"
click at [285, 98] on span "False" at bounding box center [290, 95] width 10 height 5
click at [282, 97] on input "False" at bounding box center [280, 95] width 5 height 4
radio input "true"
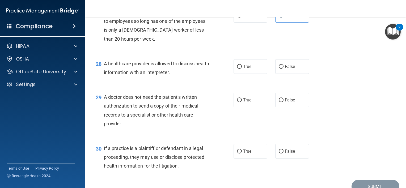
scroll to position [1235, 0]
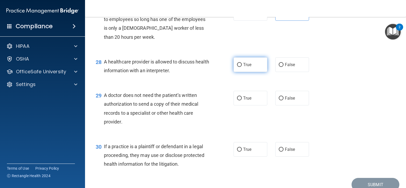
click at [243, 67] on span "True" at bounding box center [247, 64] width 8 height 5
click at [242, 67] on input "True" at bounding box center [239, 65] width 5 height 4
radio input "true"
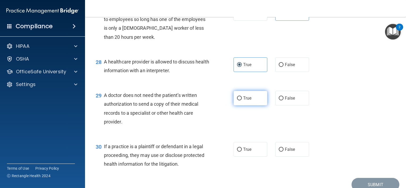
click at [247, 105] on label "True" at bounding box center [250, 98] width 34 height 15
click at [242, 100] on input "True" at bounding box center [239, 98] width 5 height 4
radio input "true"
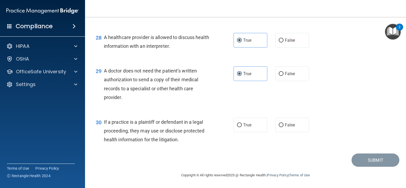
scroll to position [1286, 0]
click at [285, 126] on span "False" at bounding box center [290, 124] width 10 height 5
click at [283, 126] on input "False" at bounding box center [280, 125] width 5 height 4
radio input "true"
click at [368, 160] on button "Submit" at bounding box center [375, 160] width 48 height 14
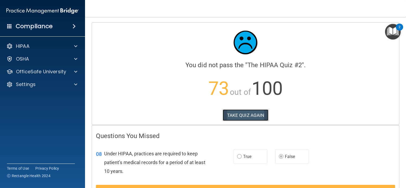
click at [255, 112] on button "TAKE QUIZ AGAIN" at bounding box center [245, 115] width 46 height 12
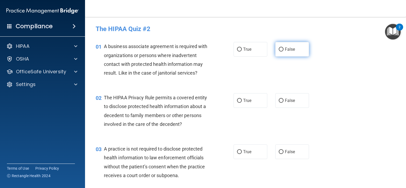
click at [281, 47] on label "False" at bounding box center [292, 49] width 34 height 15
click at [281, 48] on input "False" at bounding box center [280, 50] width 5 height 4
radio input "true"
click at [239, 102] on input "True" at bounding box center [239, 101] width 5 height 4
radio input "true"
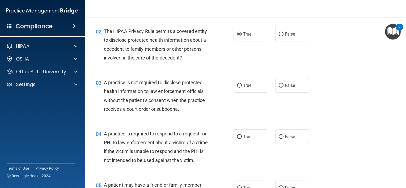
scroll to position [70, 0]
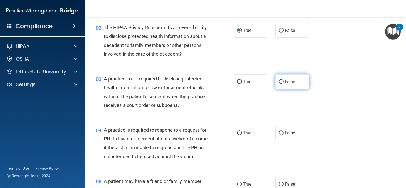
click at [287, 83] on span "False" at bounding box center [290, 81] width 10 height 5
click at [283, 83] on input "False" at bounding box center [280, 82] width 5 height 4
radio input "true"
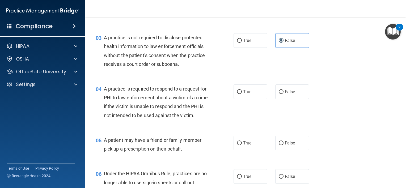
scroll to position [117, 0]
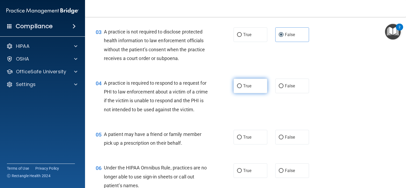
click at [239, 88] on label "True" at bounding box center [250, 86] width 34 height 15
click at [239, 88] on input "True" at bounding box center [239, 86] width 5 height 4
radio input "true"
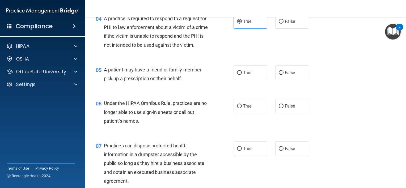
scroll to position [185, 0]
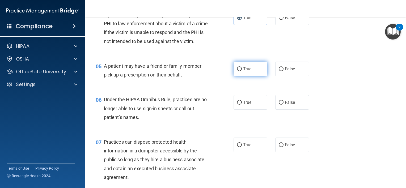
click at [252, 76] on label "True" at bounding box center [250, 69] width 34 height 15
click at [242, 71] on input "True" at bounding box center [239, 69] width 5 height 4
radio input "true"
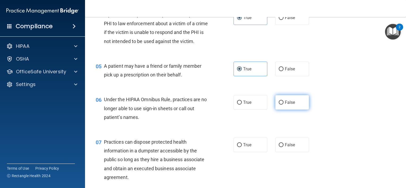
click at [293, 107] on label "False" at bounding box center [292, 102] width 34 height 15
click at [283, 105] on input "False" at bounding box center [280, 103] width 5 height 4
radio input "true"
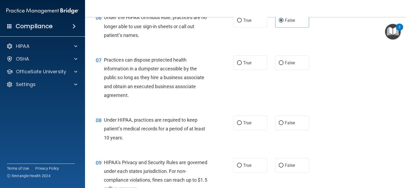
scroll to position [271, 0]
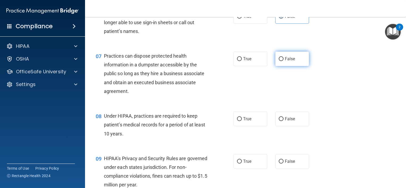
click at [287, 66] on label "False" at bounding box center [292, 58] width 34 height 15
click at [283, 61] on input "False" at bounding box center [280, 59] width 5 height 4
radio input "true"
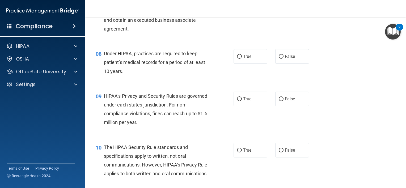
scroll to position [336, 0]
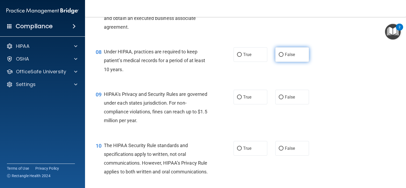
click at [291, 57] on span "False" at bounding box center [290, 54] width 10 height 5
click at [283, 57] on input "False" at bounding box center [280, 55] width 5 height 4
radio input "true"
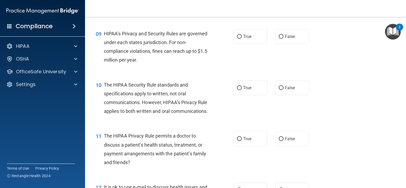
scroll to position [400, 0]
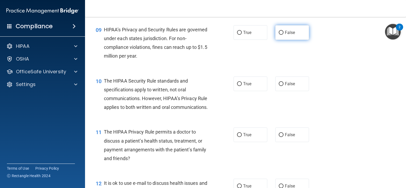
click at [287, 35] on span "False" at bounding box center [290, 32] width 10 height 5
click at [283, 35] on input "False" at bounding box center [280, 33] width 5 height 4
radio input "true"
click at [287, 86] on span "False" at bounding box center [290, 83] width 10 height 5
click at [283, 86] on input "False" at bounding box center [280, 84] width 5 height 4
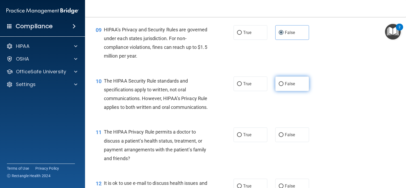
radio input "true"
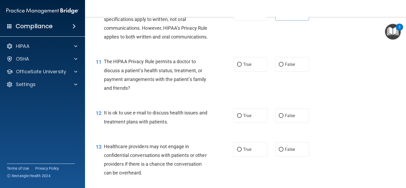
scroll to position [478, 0]
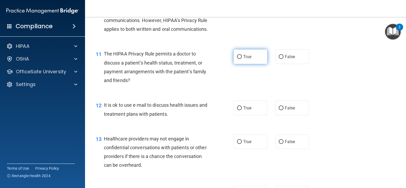
click at [248, 64] on label "True" at bounding box center [250, 56] width 34 height 15
click at [242, 59] on input "True" at bounding box center [239, 57] width 5 height 4
radio input "true"
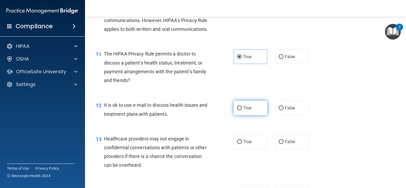
click at [263, 115] on label "True" at bounding box center [250, 108] width 34 height 15
click at [242, 110] on input "True" at bounding box center [239, 108] width 5 height 4
radio input "true"
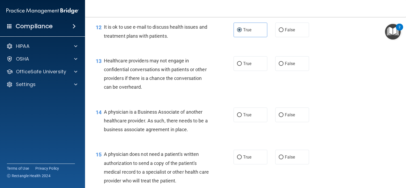
scroll to position [558, 0]
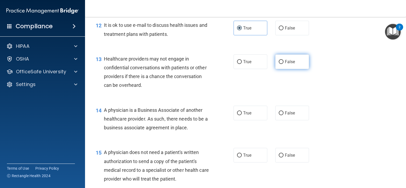
click at [275, 69] on label "False" at bounding box center [292, 61] width 34 height 15
click at [278, 64] on input "False" at bounding box center [280, 62] width 5 height 4
radio input "true"
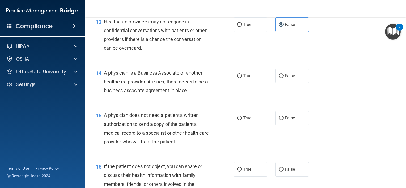
scroll to position [599, 0]
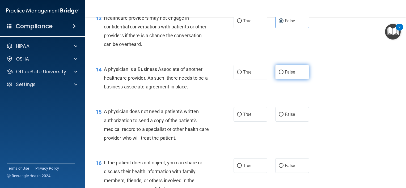
click at [291, 75] on span "False" at bounding box center [290, 72] width 10 height 5
click at [283, 74] on input "False" at bounding box center [280, 72] width 5 height 4
radio input "true"
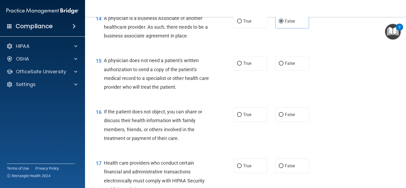
scroll to position [656, 0]
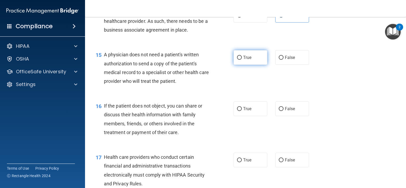
click at [247, 60] on span "True" at bounding box center [247, 57] width 8 height 5
click at [242, 60] on input "True" at bounding box center [239, 58] width 5 height 4
radio input "true"
click at [243, 111] on span "True" at bounding box center [247, 108] width 8 height 5
click at [242, 111] on input "True" at bounding box center [239, 109] width 5 height 4
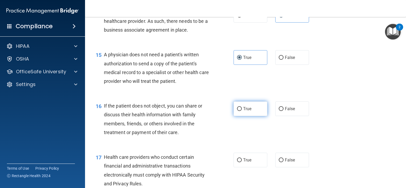
radio input "true"
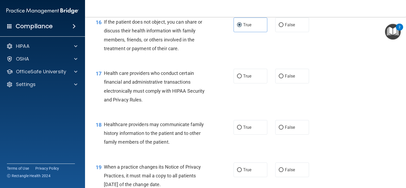
scroll to position [741, 0]
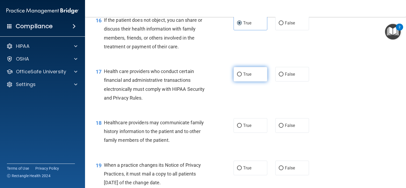
click at [243, 77] on span "True" at bounding box center [247, 74] width 8 height 5
click at [242, 76] on input "True" at bounding box center [239, 74] width 5 height 4
radio input "true"
click at [288, 133] on label "False" at bounding box center [292, 125] width 34 height 15
click at [283, 128] on input "False" at bounding box center [280, 126] width 5 height 4
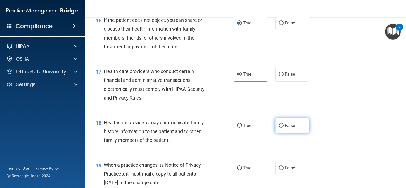
radio input "true"
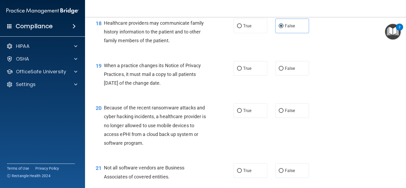
scroll to position [843, 0]
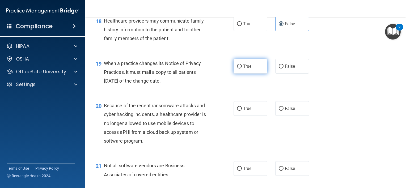
click at [246, 74] on label "True" at bounding box center [250, 66] width 34 height 15
click at [242, 68] on input "True" at bounding box center [239, 66] width 5 height 4
radio input "true"
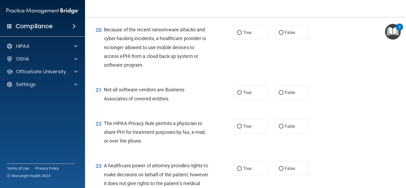
scroll to position [923, 0]
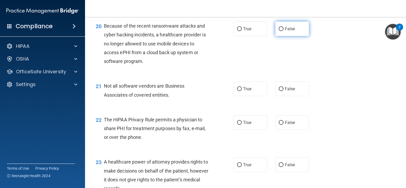
click at [288, 31] on span "False" at bounding box center [290, 28] width 10 height 5
click at [283, 31] on input "False" at bounding box center [280, 29] width 5 height 4
radio input "true"
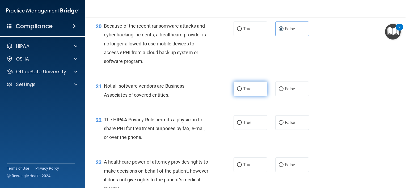
click at [250, 96] on label "True" at bounding box center [250, 88] width 34 height 15
click at [242, 91] on input "True" at bounding box center [239, 89] width 5 height 4
radio input "true"
click at [247, 125] on span "True" at bounding box center [247, 122] width 8 height 5
click at [242, 125] on input "True" at bounding box center [239, 123] width 5 height 4
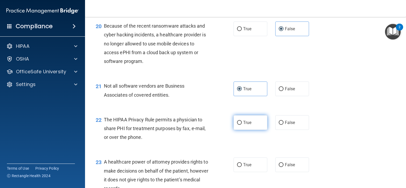
radio input "true"
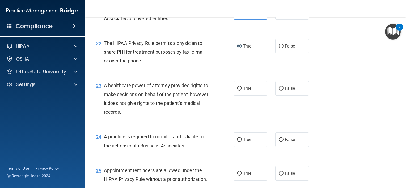
scroll to position [1026, 0]
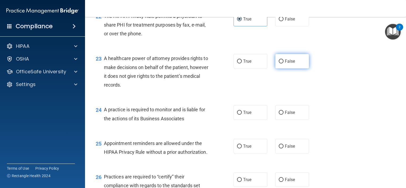
click at [285, 64] on span "False" at bounding box center [290, 61] width 10 height 5
click at [283, 63] on input "False" at bounding box center [280, 61] width 5 height 4
radio input "true"
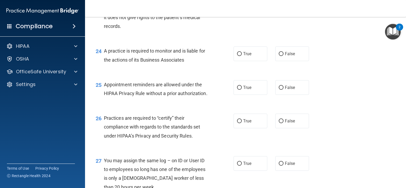
scroll to position [1087, 0]
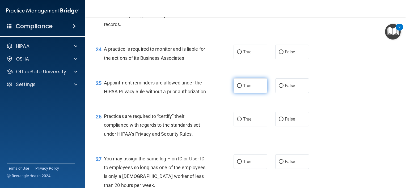
click at [246, 88] on span "True" at bounding box center [247, 85] width 8 height 5
click at [242, 88] on input "True" at bounding box center [239, 86] width 5 height 4
radio input "true"
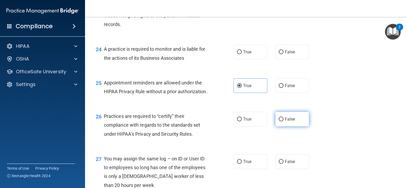
click at [279, 121] on input "False" at bounding box center [280, 119] width 5 height 4
radio input "true"
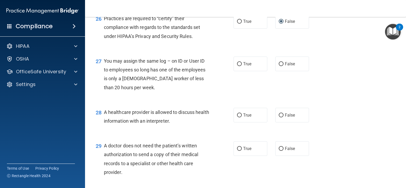
scroll to position [1206, 0]
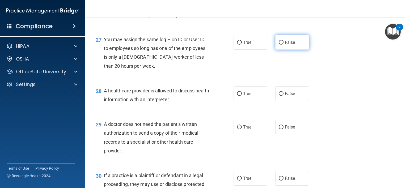
click at [285, 45] on span "False" at bounding box center [290, 42] width 10 height 5
click at [283, 45] on input "False" at bounding box center [280, 43] width 5 height 4
radio input "true"
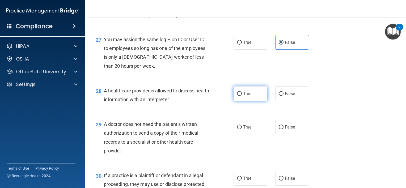
click at [246, 96] on span "True" at bounding box center [247, 93] width 8 height 5
click at [242, 96] on input "True" at bounding box center [239, 94] width 5 height 4
radio input "true"
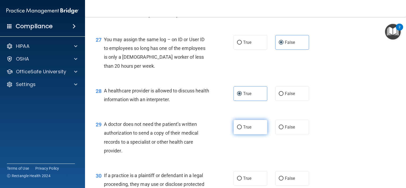
click at [251, 134] on label "True" at bounding box center [250, 127] width 34 height 15
click at [242, 129] on input "True" at bounding box center [239, 127] width 5 height 4
radio input "true"
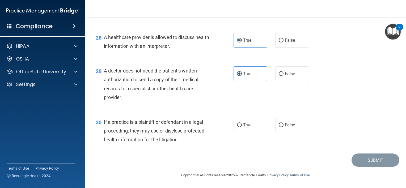
scroll to position [1276, 0]
click at [247, 127] on span "True" at bounding box center [247, 124] width 8 height 5
click at [242, 127] on input "True" at bounding box center [239, 125] width 5 height 4
radio input "true"
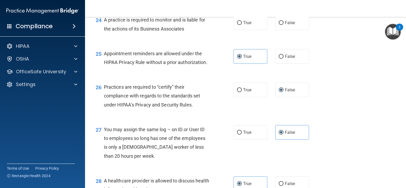
scroll to position [1114, 0]
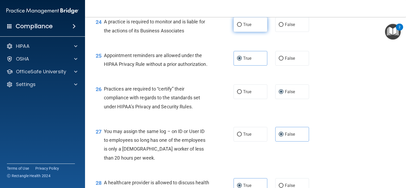
click at [244, 27] on span "True" at bounding box center [247, 24] width 8 height 5
click at [242, 27] on input "True" at bounding box center [239, 25] width 5 height 4
radio input "true"
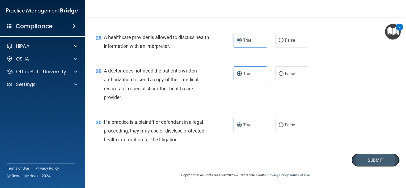
click at [366, 163] on button "Submit" at bounding box center [375, 160] width 48 height 14
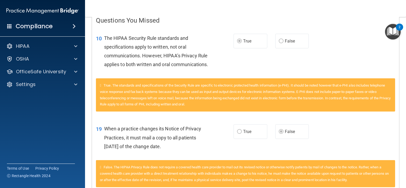
scroll to position [109, 0]
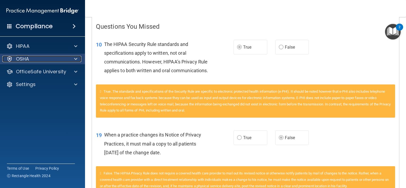
click at [55, 58] on div "OSHA" at bounding box center [35, 59] width 66 height 6
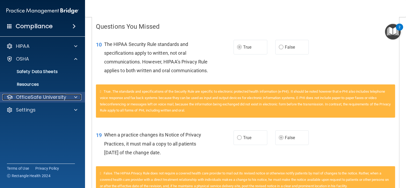
click at [57, 99] on p "OfficeSafe University" at bounding box center [41, 97] width 50 height 6
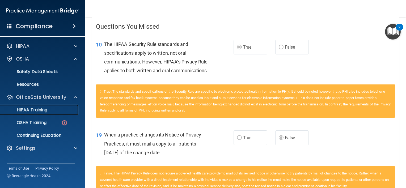
click at [56, 110] on div "HIPAA Training" at bounding box center [39, 109] width 72 height 5
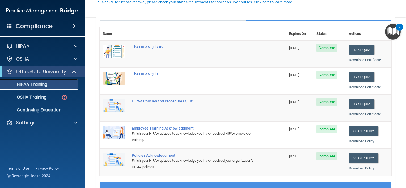
scroll to position [54, 0]
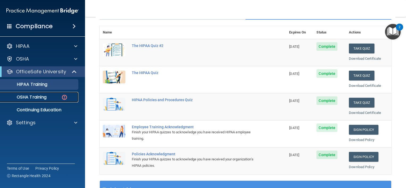
click at [28, 98] on p "OSHA Training" at bounding box center [24, 96] width 43 height 5
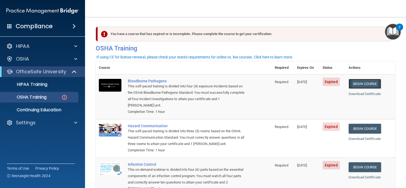
click at [359, 82] on link "Begin Course" at bounding box center [364, 84] width 32 height 10
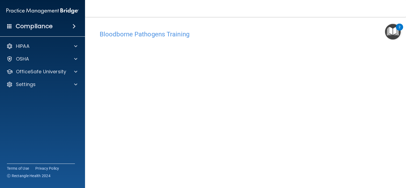
click at [344, 31] on h4 "Bloodborne Pathogens Training" at bounding box center [245, 34] width 291 height 7
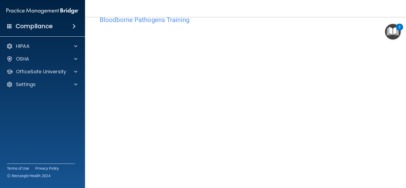
scroll to position [16, 0]
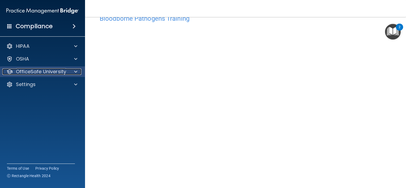
click at [73, 69] on div at bounding box center [74, 71] width 13 height 6
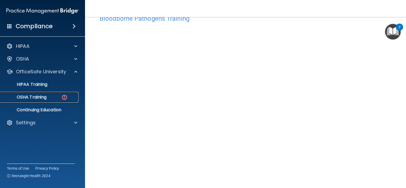
click at [62, 99] on img at bounding box center [64, 97] width 7 height 7
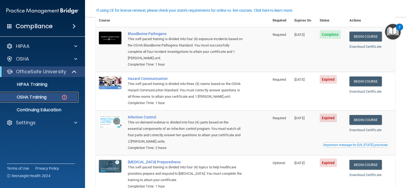
scroll to position [46, 0]
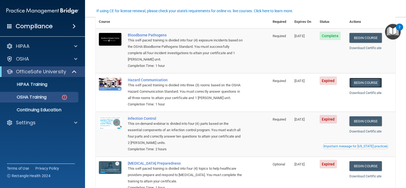
click at [365, 85] on link "Begin Course" at bounding box center [365, 83] width 32 height 10
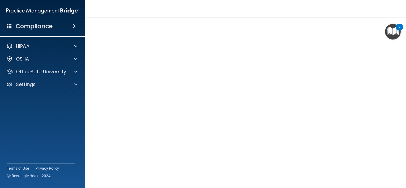
scroll to position [12, 0]
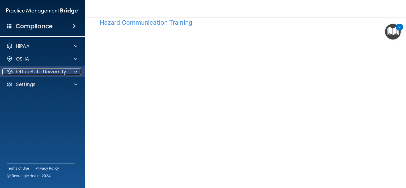
click at [71, 74] on div at bounding box center [74, 71] width 13 height 6
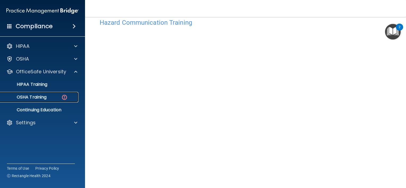
click at [68, 100] on link "OSHA Training" at bounding box center [37, 97] width 84 height 11
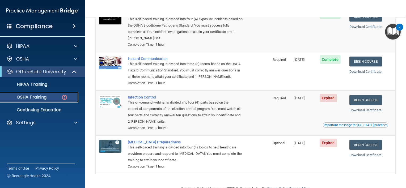
scroll to position [77, 0]
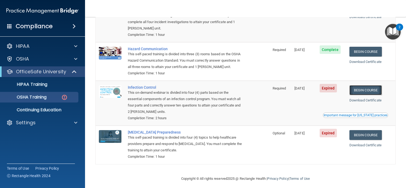
click at [365, 91] on link "Begin Course" at bounding box center [365, 90] width 32 height 10
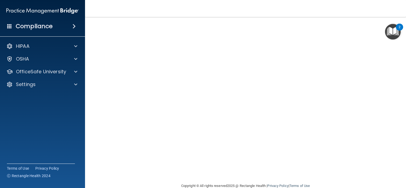
scroll to position [32, 0]
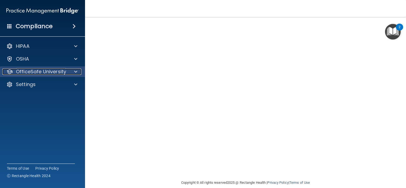
click at [71, 69] on div at bounding box center [74, 71] width 13 height 6
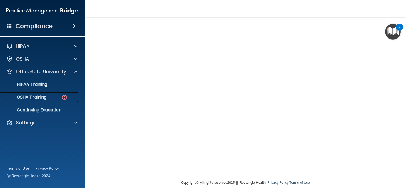
click at [64, 99] on img at bounding box center [64, 97] width 7 height 7
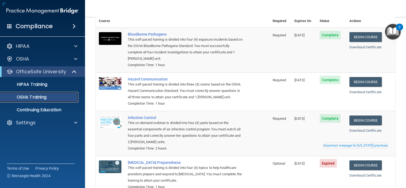
scroll to position [59, 0]
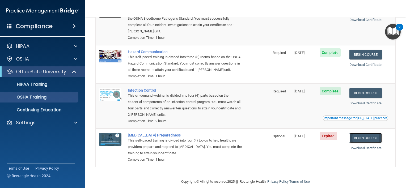
click at [357, 140] on link "Begin Course" at bounding box center [365, 138] width 32 height 10
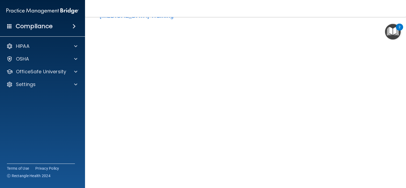
scroll to position [19, 0]
click at [51, 71] on p "OfficeSafe University" at bounding box center [41, 71] width 50 height 6
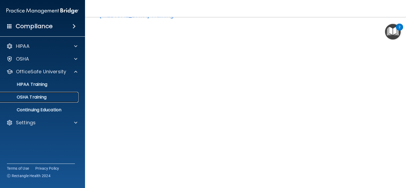
click at [56, 98] on div "OSHA Training" at bounding box center [39, 96] width 72 height 5
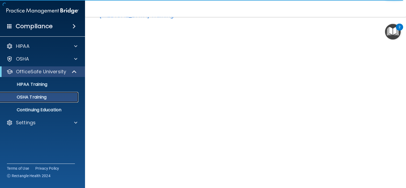
click at [55, 99] on div "OSHA Training" at bounding box center [39, 96] width 72 height 5
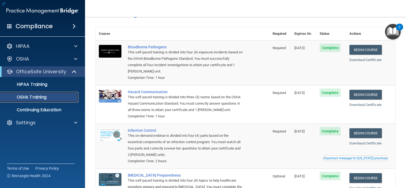
scroll to position [46, 0]
